Goal: Transaction & Acquisition: Download file/media

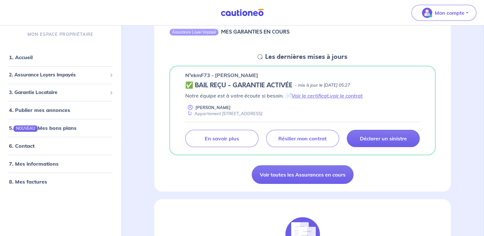
scroll to position [75, 0]
click at [337, 96] on link "voir le contrat" at bounding box center [346, 95] width 33 height 6
click at [22, 185] on link "8. Mes factures" at bounding box center [27, 181] width 37 height 6
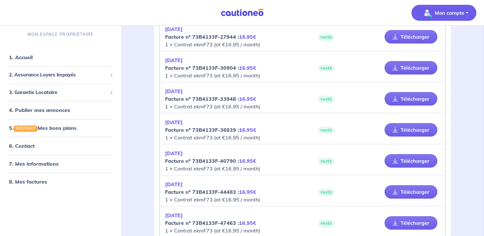
scroll to position [146, 0]
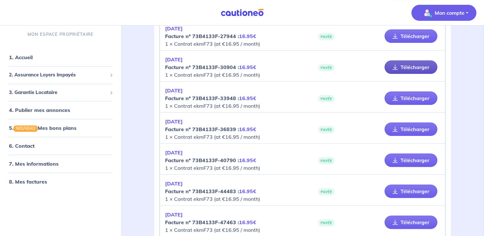
click at [400, 68] on link "Télécharger" at bounding box center [410, 66] width 53 height 13
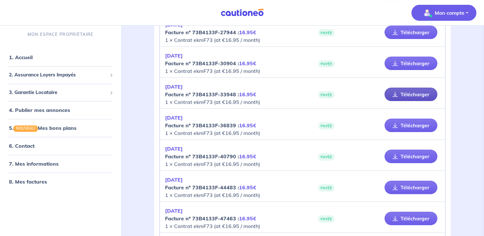
click at [403, 93] on link "Télécharger" at bounding box center [410, 94] width 53 height 13
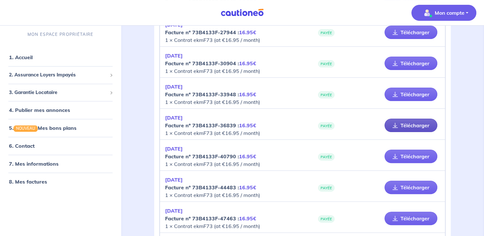
click at [410, 122] on link "Télécharger" at bounding box center [410, 125] width 53 height 13
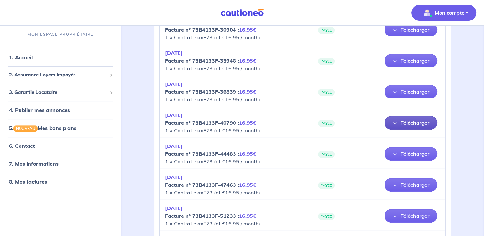
click at [413, 123] on link "Télécharger" at bounding box center [410, 122] width 53 height 13
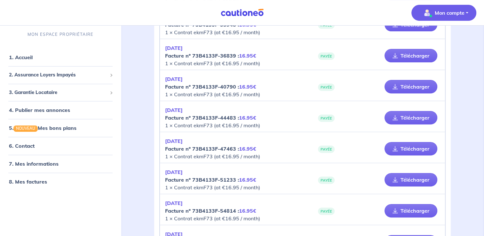
scroll to position [220, 0]
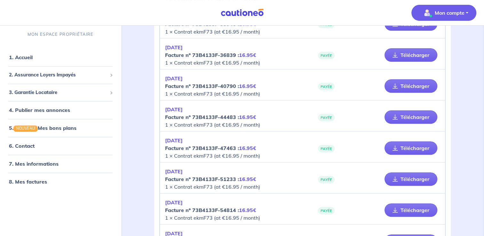
drag, startPoint x: 415, startPoint y: 112, endPoint x: 354, endPoint y: 61, distance: 78.7
click at [415, 112] on link "Télécharger" at bounding box center [410, 116] width 53 height 13
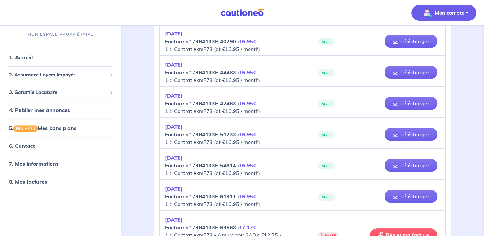
scroll to position [265, 0]
click at [403, 104] on link "Télécharger" at bounding box center [410, 103] width 53 height 13
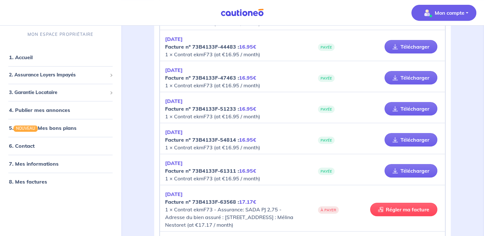
scroll to position [290, 0]
click at [408, 106] on link "Télécharger" at bounding box center [410, 108] width 53 height 13
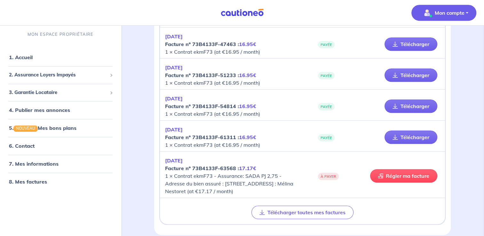
scroll to position [325, 0]
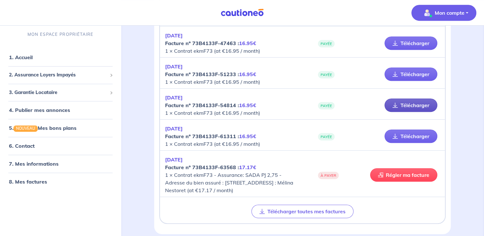
click at [422, 102] on link "Télécharger" at bounding box center [410, 104] width 53 height 13
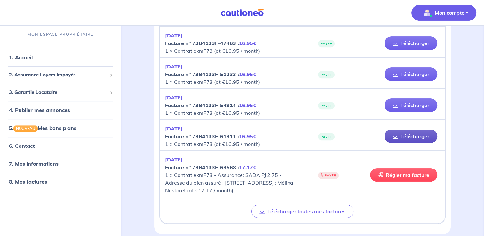
click at [418, 136] on link "Télécharger" at bounding box center [410, 135] width 53 height 13
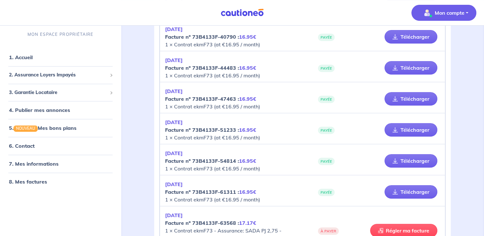
scroll to position [268, 0]
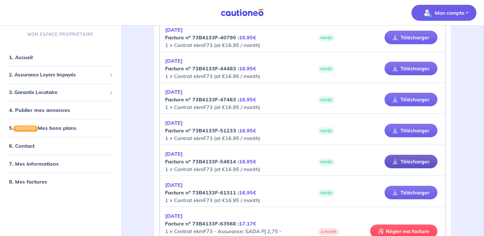
click at [399, 160] on link "Télécharger" at bounding box center [410, 161] width 53 height 13
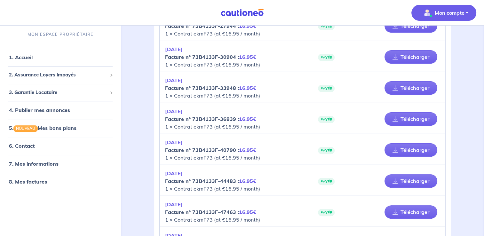
scroll to position [155, 0]
